Goal: Information Seeking & Learning: Learn about a topic

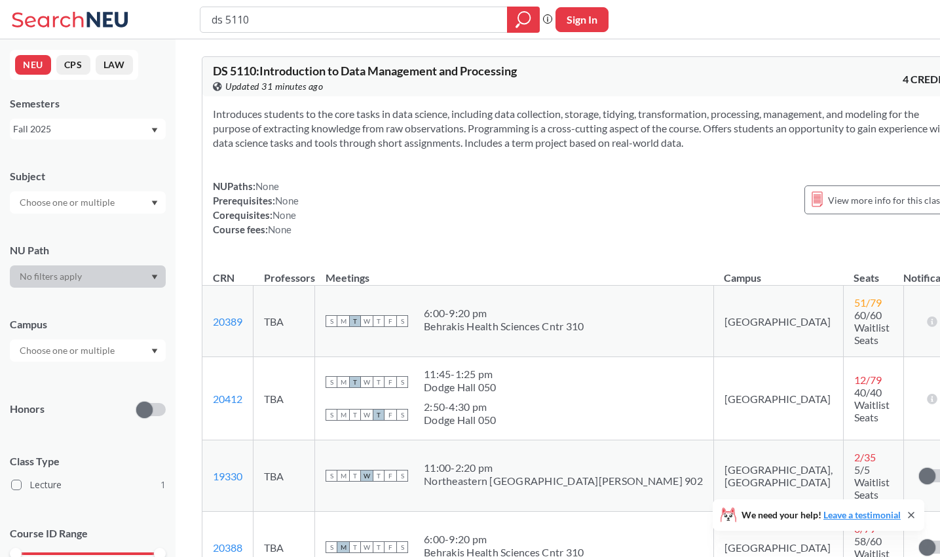
scroll to position [287, 0]
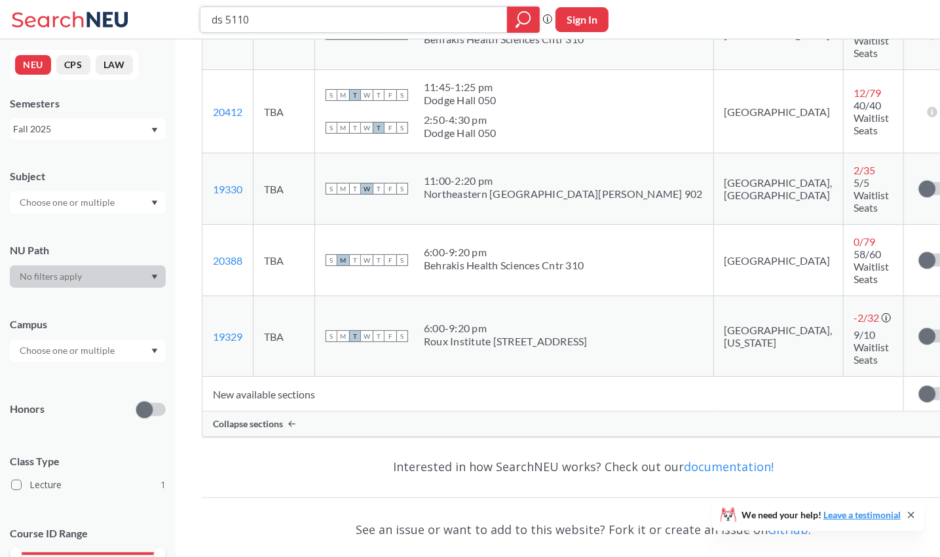
click at [257, 21] on input "ds 5110" at bounding box center [353, 20] width 287 height 22
type input "ds cs"
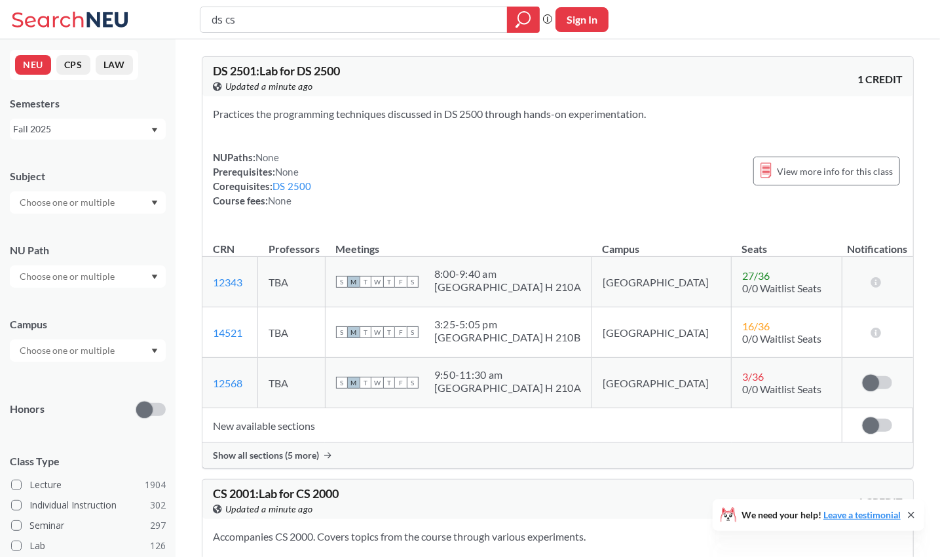
click at [223, 23] on input "ds cs" at bounding box center [353, 20] width 287 height 22
type input "cs"
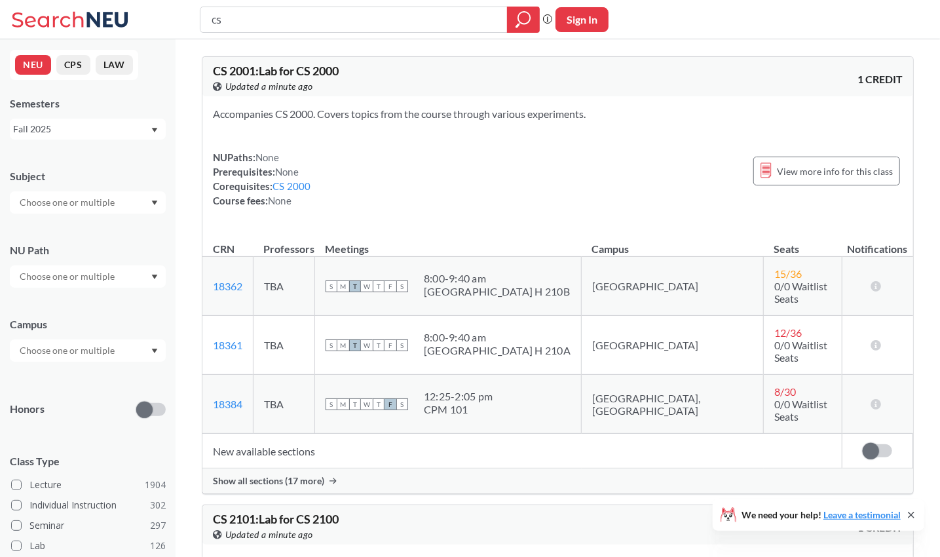
click at [100, 20] on icon at bounding box center [107, 19] width 41 height 15
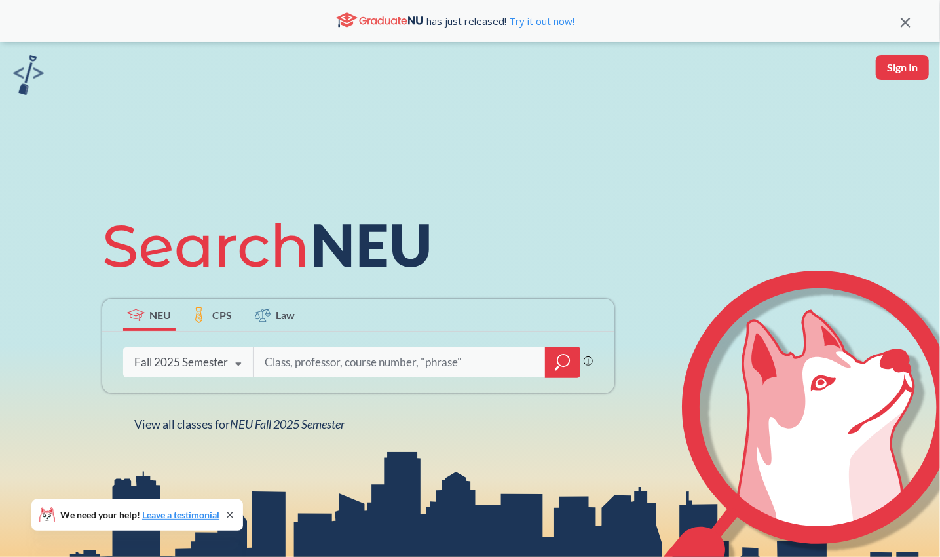
click at [284, 348] on div at bounding box center [416, 362] width 327 height 30
click at [280, 365] on input "search" at bounding box center [399, 362] width 272 height 28
type input "cs 5200"
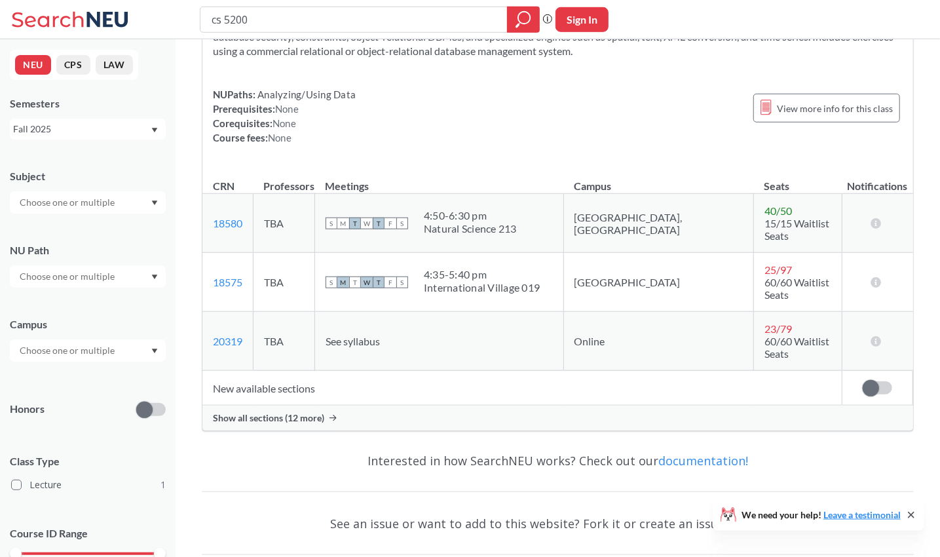
scroll to position [121, 0]
click at [320, 411] on span "Show all sections (12 more)" at bounding box center [268, 417] width 111 height 12
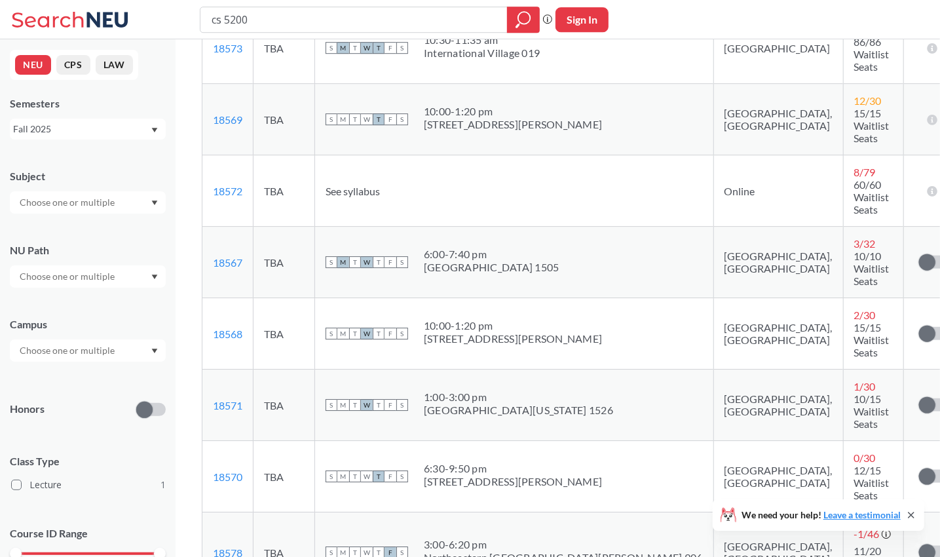
scroll to position [665, 0]
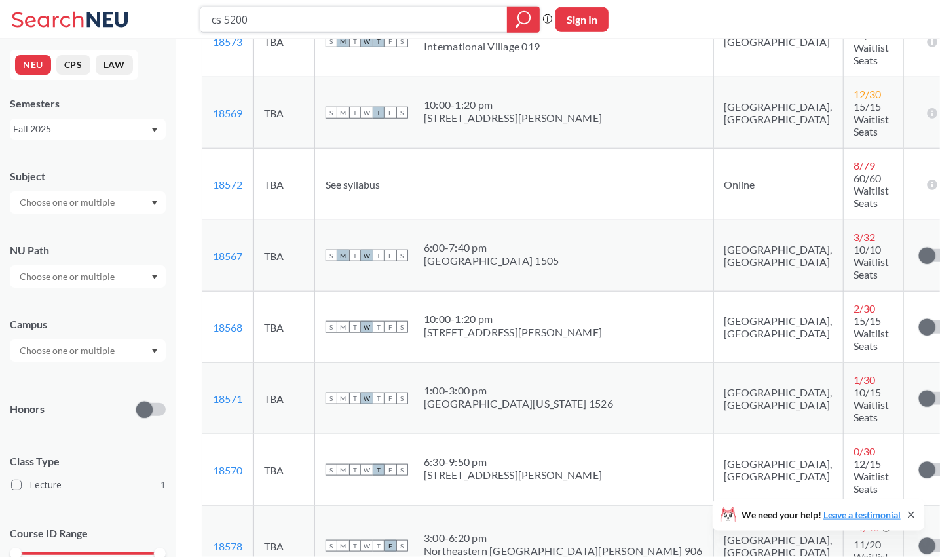
click at [298, 29] on input "cs 5200" at bounding box center [353, 20] width 287 height 22
type input "c"
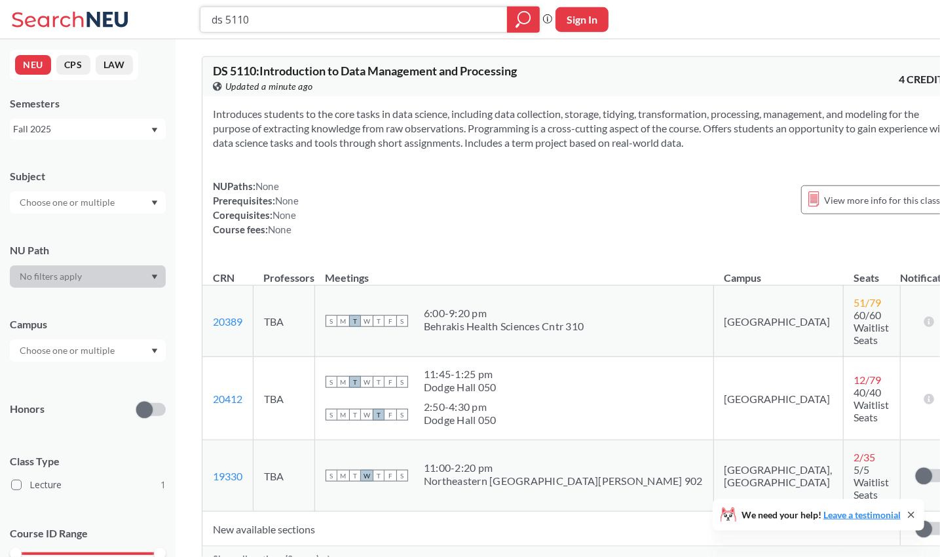
click at [240, 25] on input "ds 5110" at bounding box center [353, 20] width 287 height 22
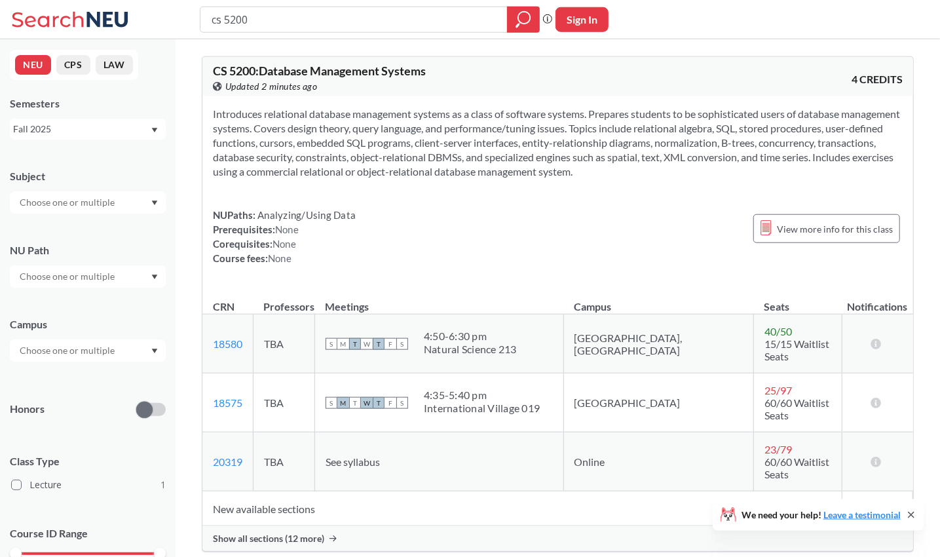
click at [320, 532] on span "Show all sections (12 more)" at bounding box center [268, 538] width 111 height 12
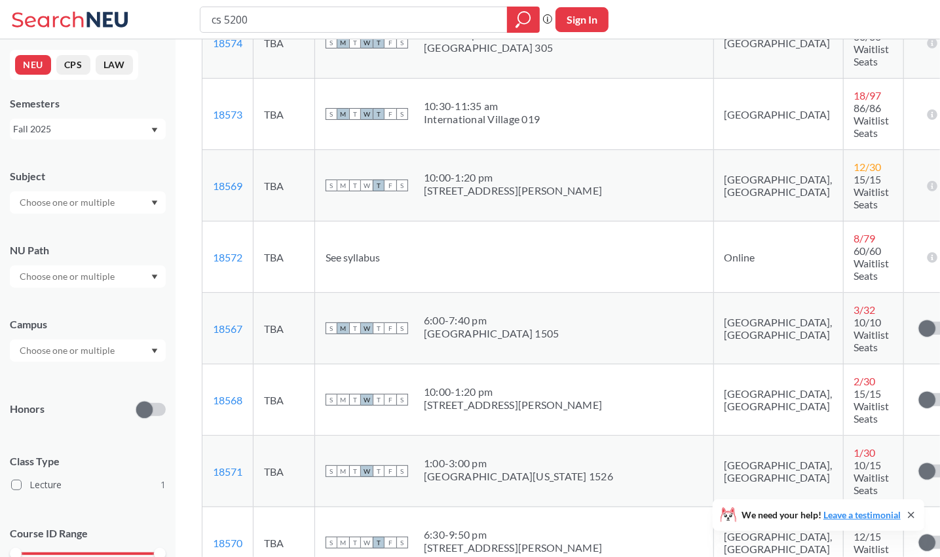
scroll to position [608, 0]
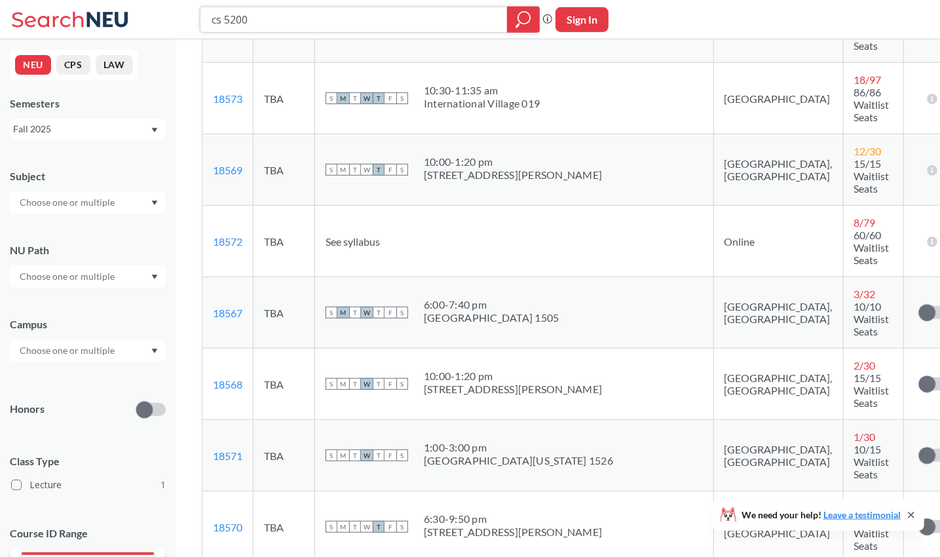
click at [242, 24] on input "cs 5200" at bounding box center [353, 20] width 287 height 22
type input "ds 5110"
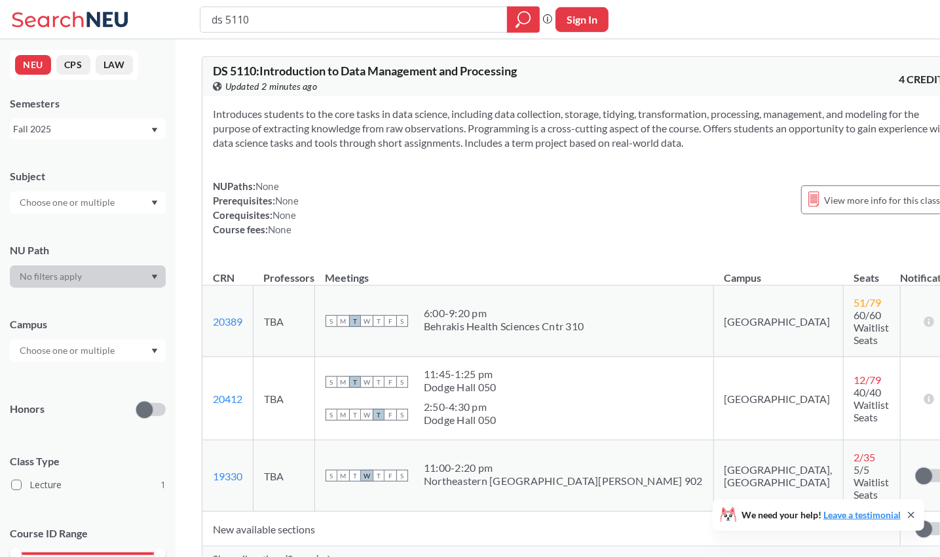
click at [308, 553] on span "Show all sections (2 more)" at bounding box center [266, 559] width 106 height 12
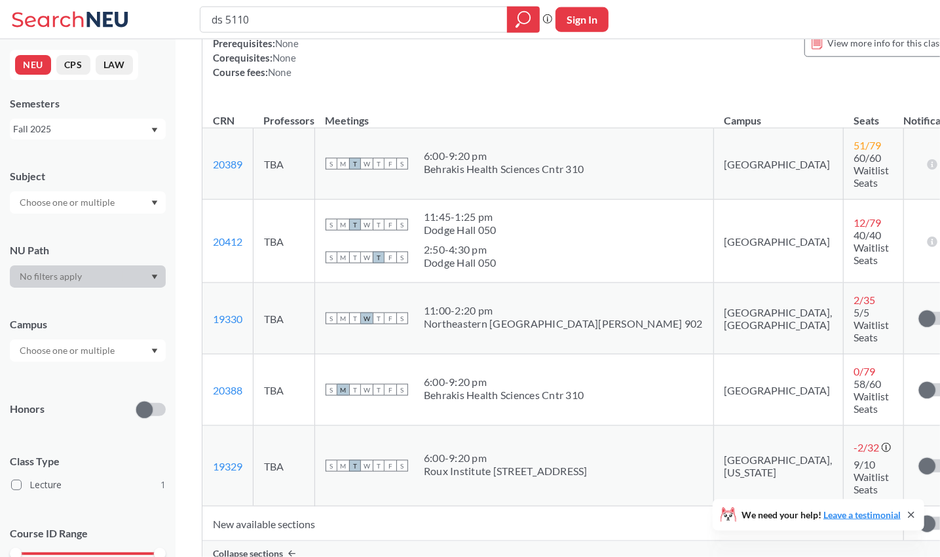
scroll to position [158, 0]
